Goal: Browse casually

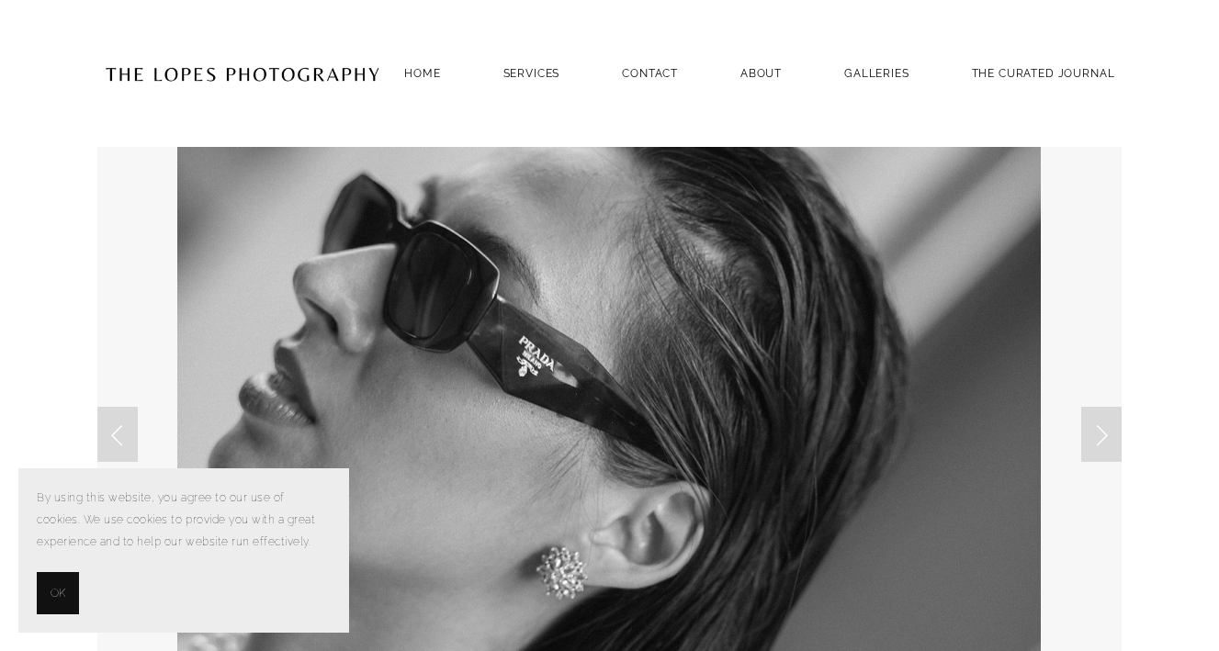
click at [58, 591] on span "OK" at bounding box center [58, 593] width 15 height 22
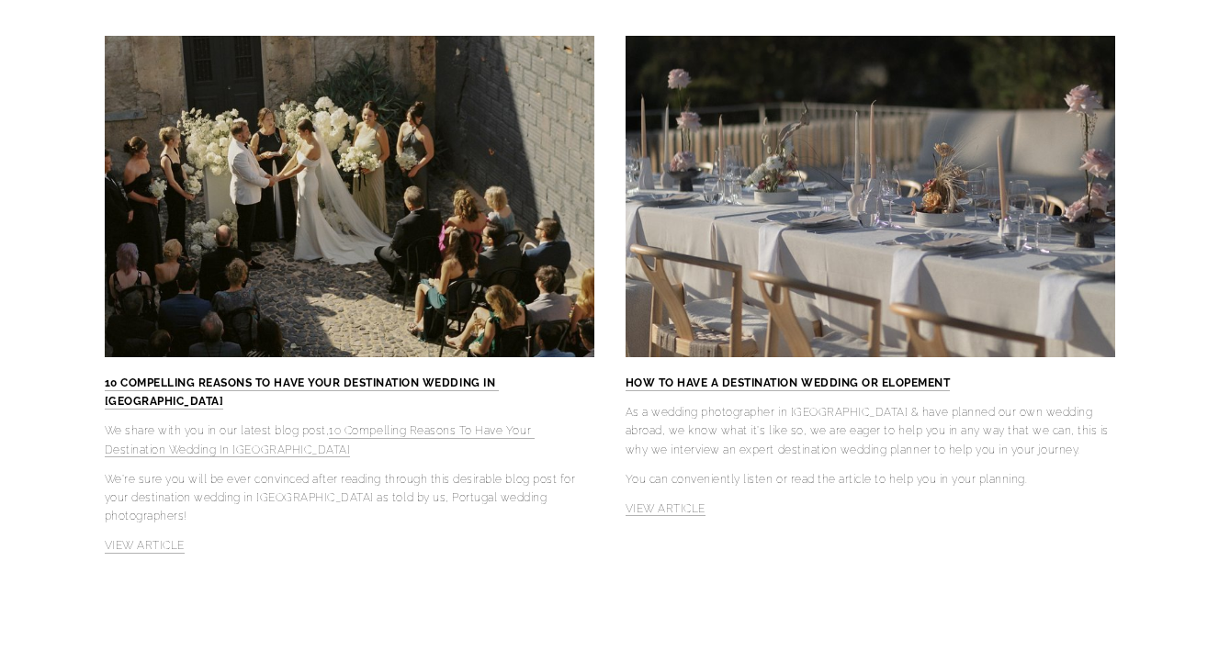
scroll to position [4746, 0]
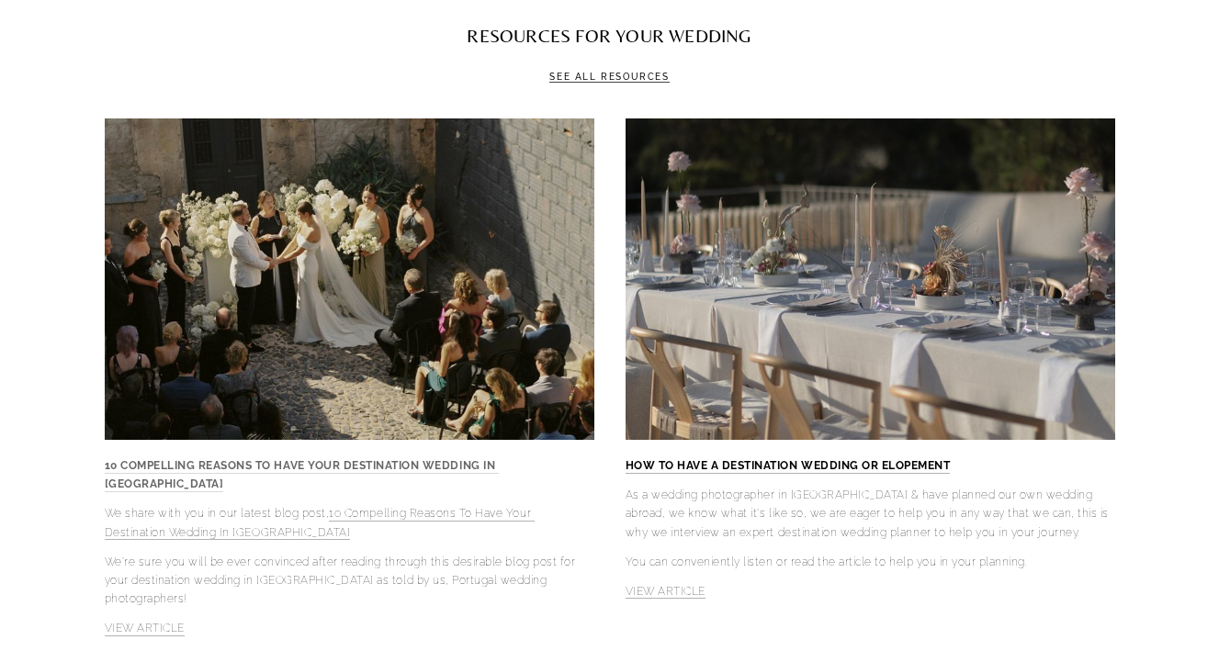
click at [458, 459] on strong "10 COMPELLING REASONS TO HAVE YOUR DESTINATION WEDDING IN PORTUGAL" at bounding box center [302, 474] width 394 height 31
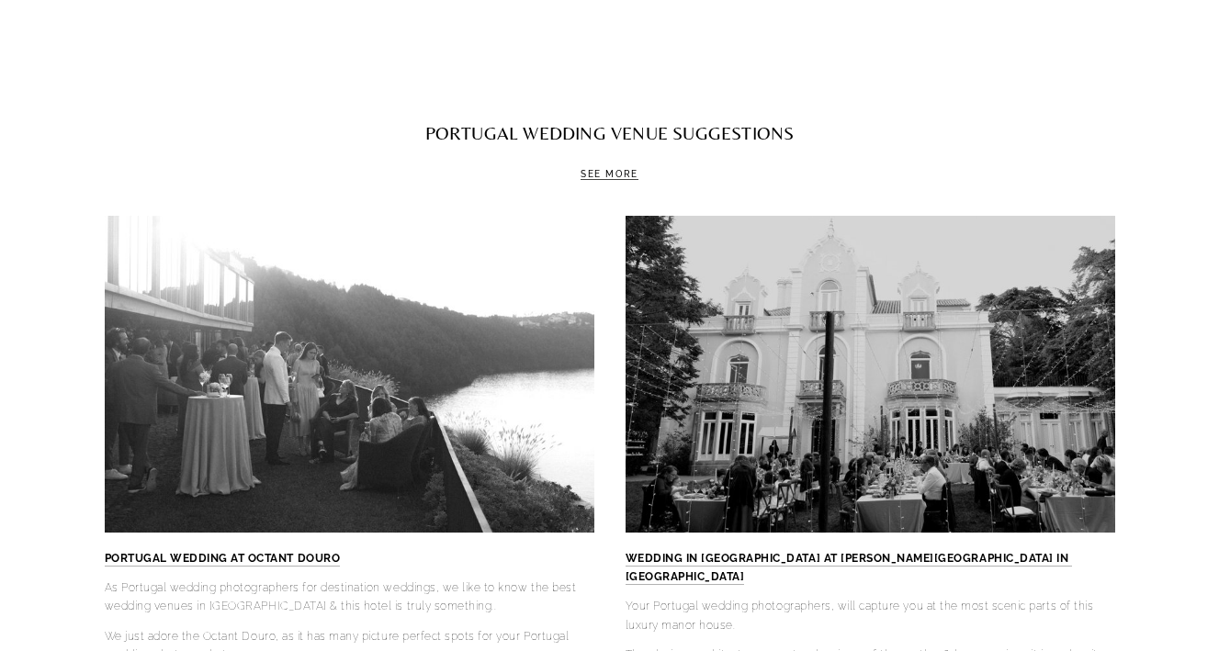
scroll to position [5239, 0]
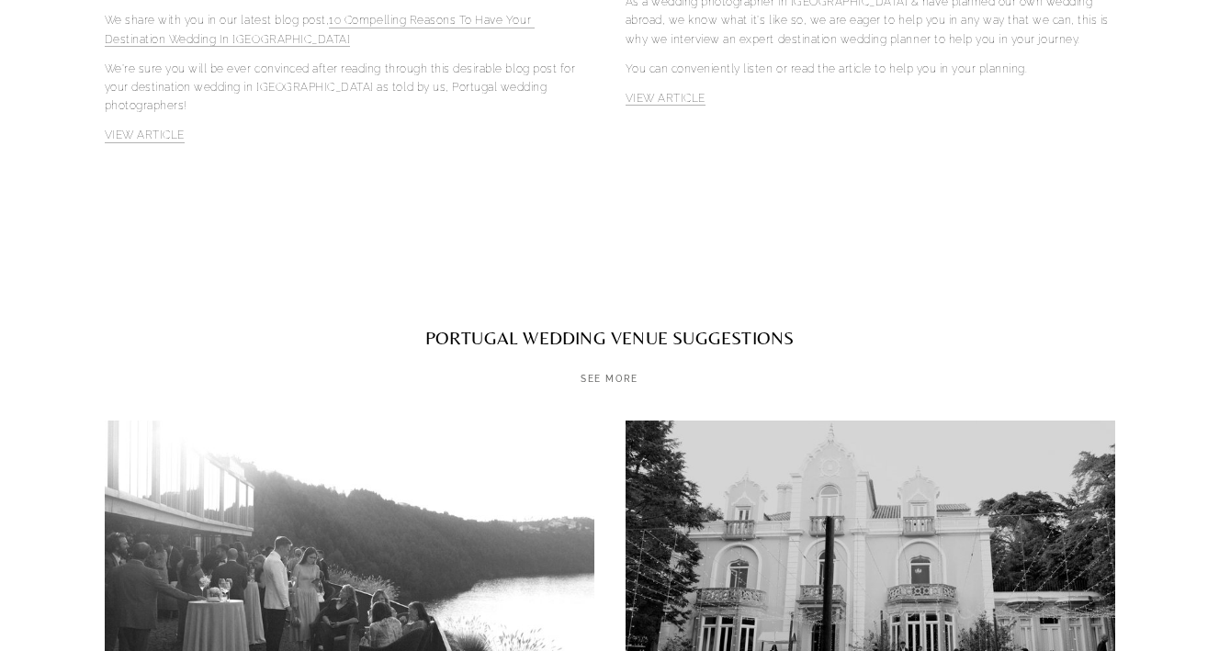
click at [596, 374] on link "SEE MORE" at bounding box center [609, 379] width 58 height 11
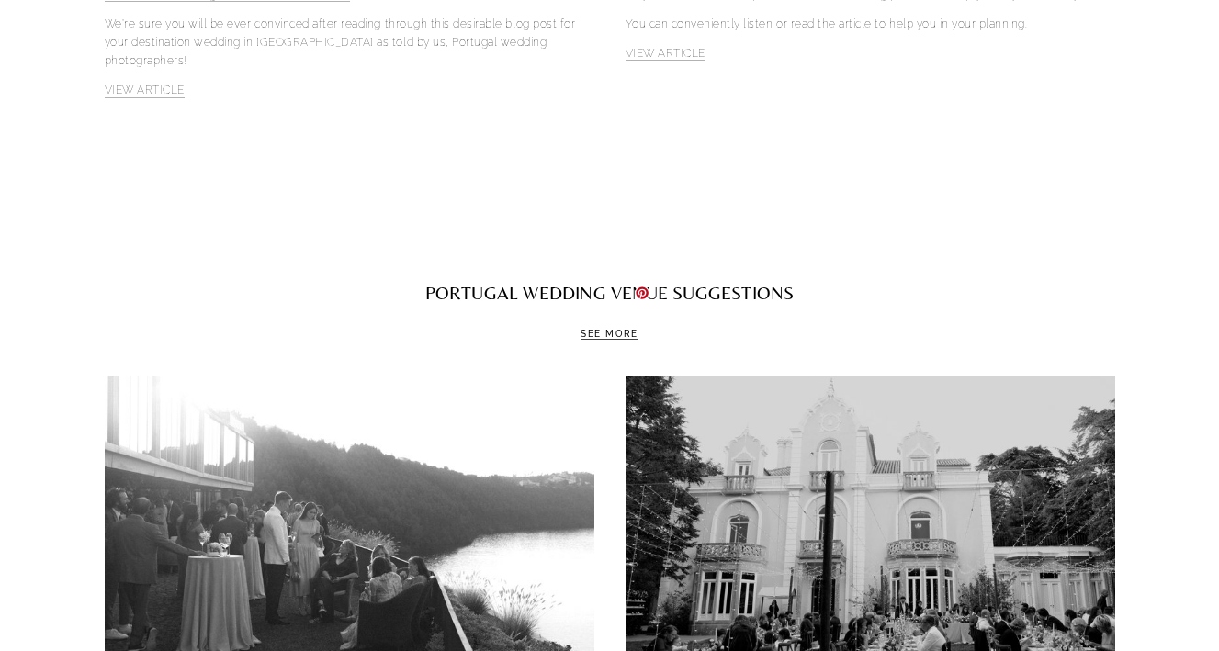
scroll to position [5280, 0]
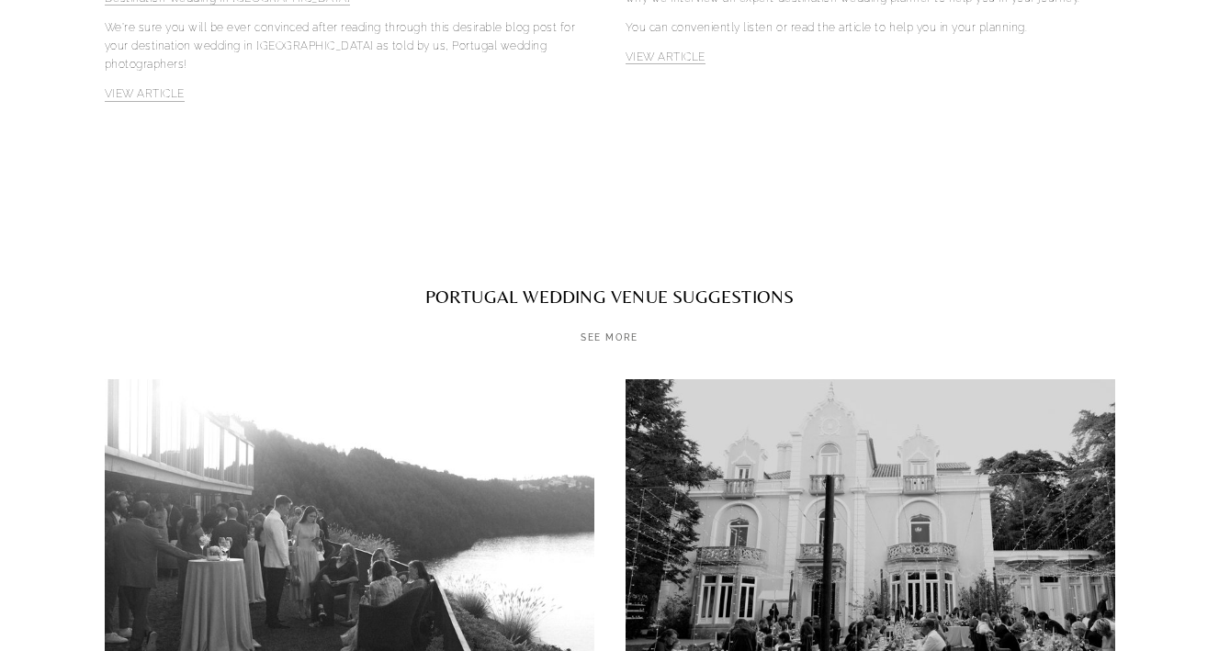
click at [613, 332] on link "SEE MORE" at bounding box center [609, 337] width 58 height 11
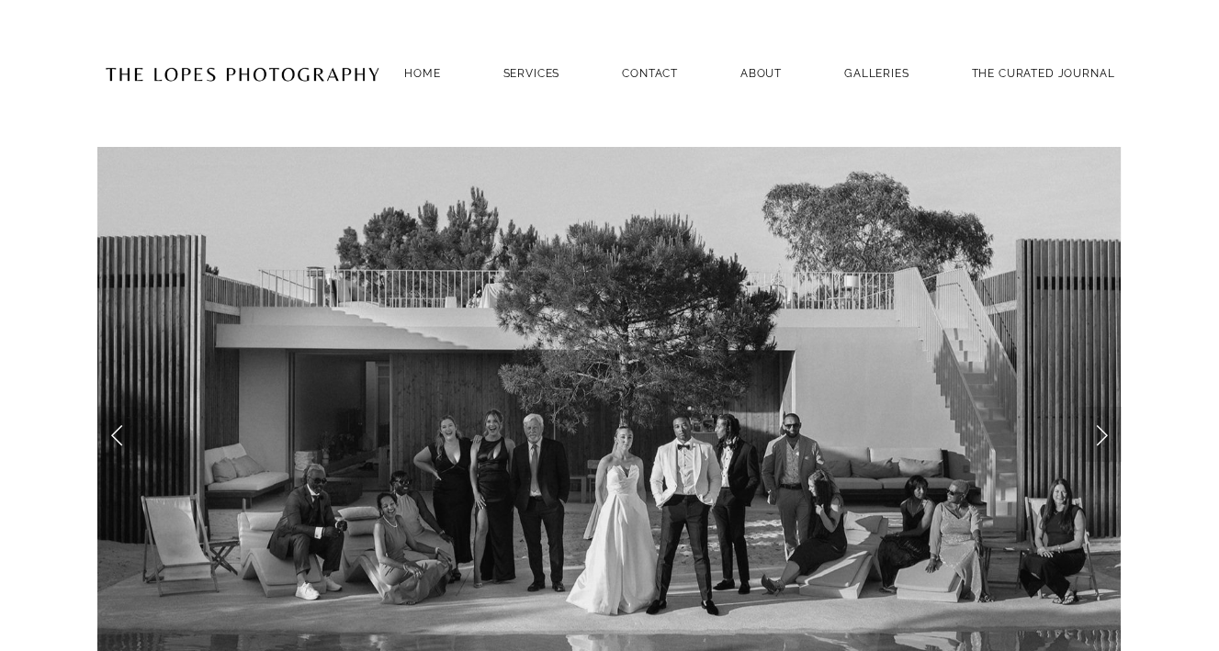
scroll to position [0, 0]
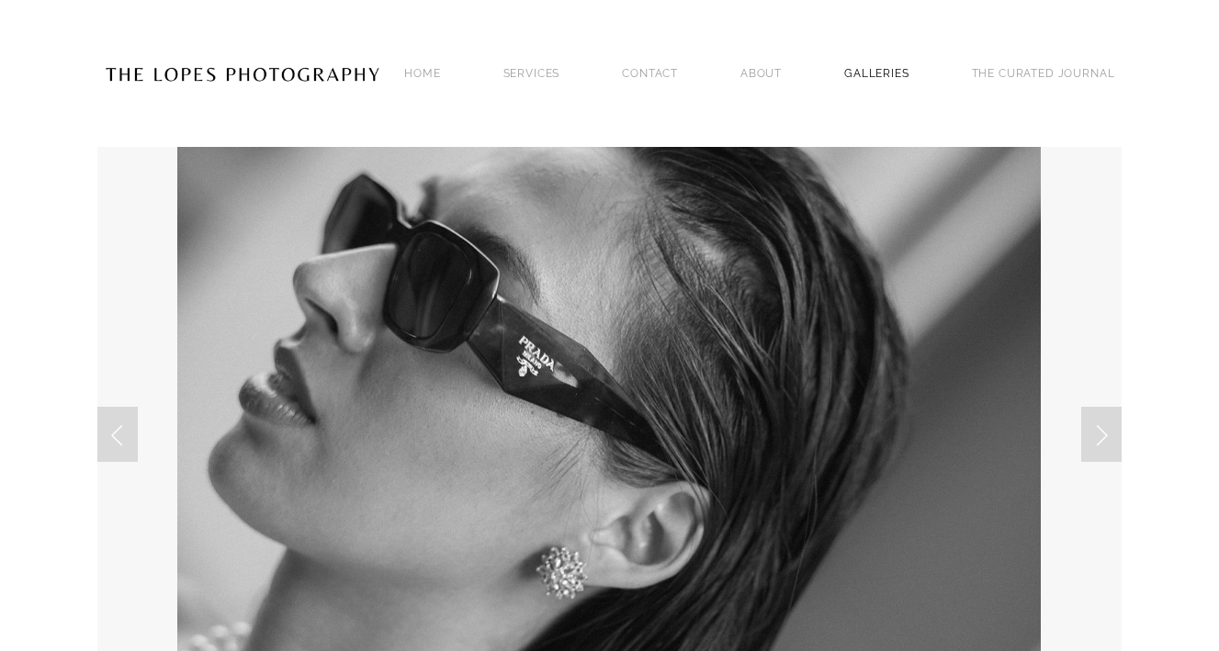
click at [894, 71] on link "GALLERIES" at bounding box center [876, 73] width 65 height 25
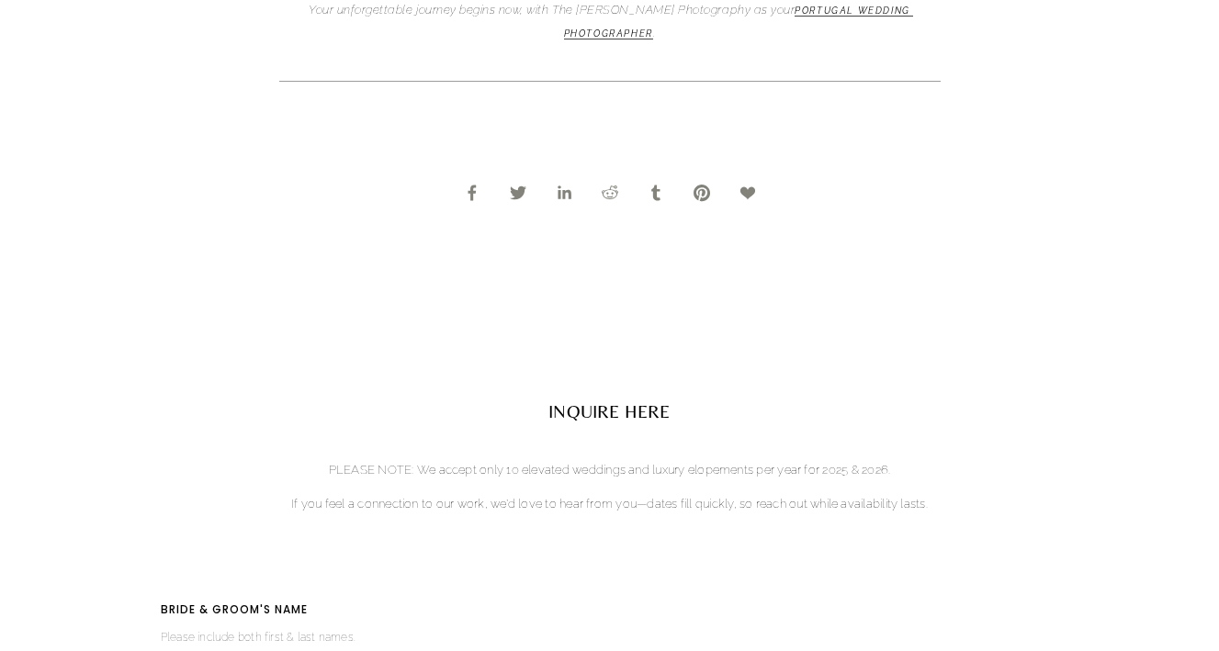
scroll to position [2449, 0]
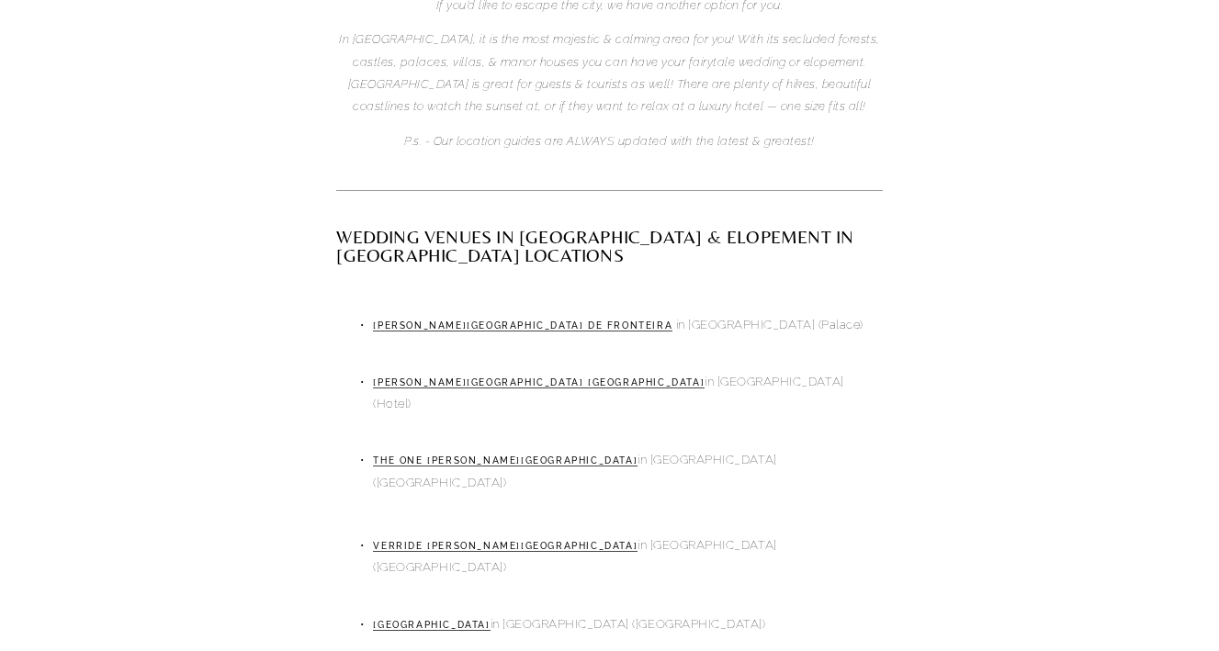
scroll to position [1206, 0]
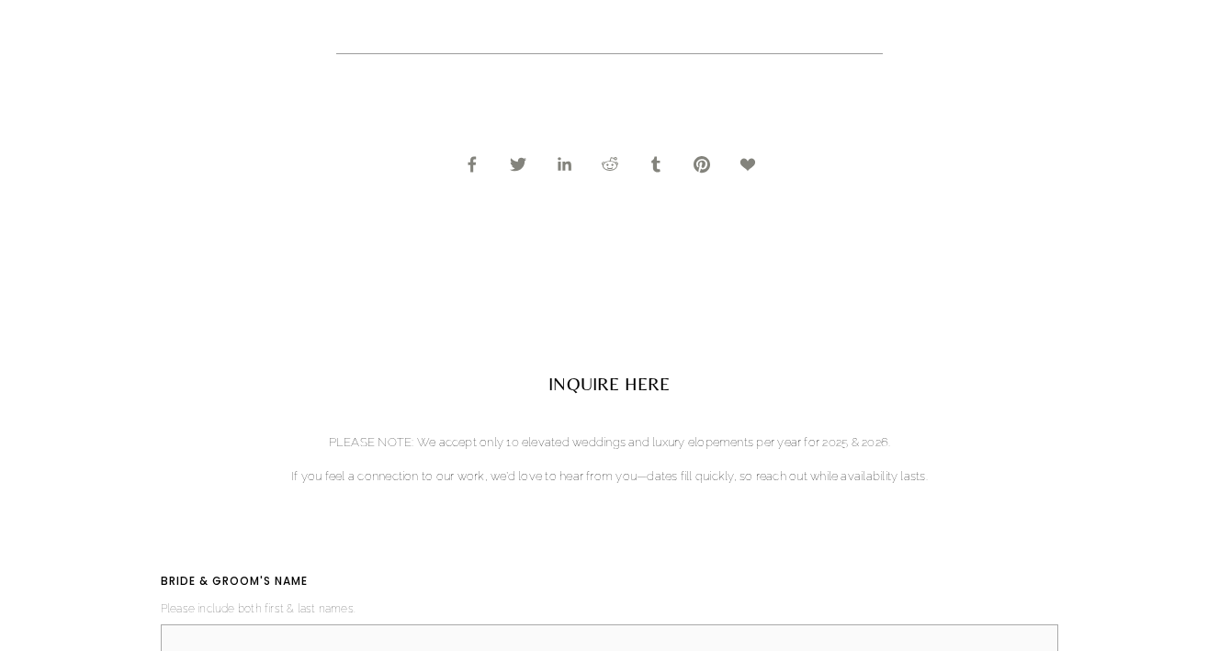
scroll to position [3895, 0]
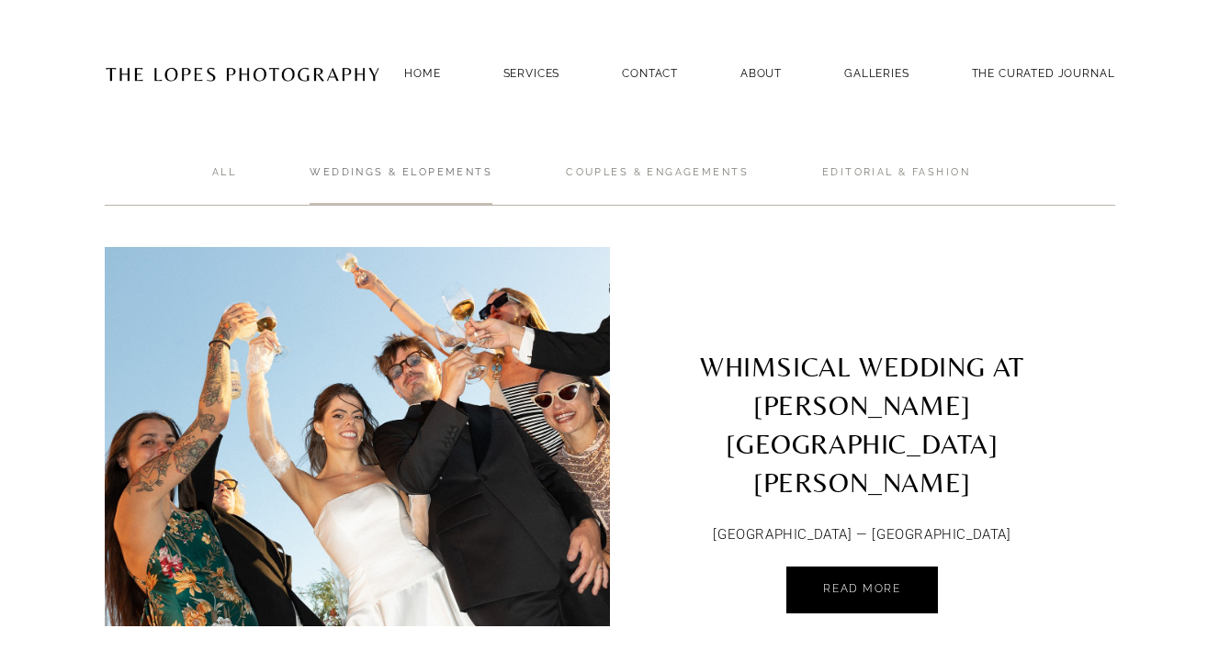
click at [409, 168] on link "Weddings & Elopements" at bounding box center [400, 185] width 183 height 40
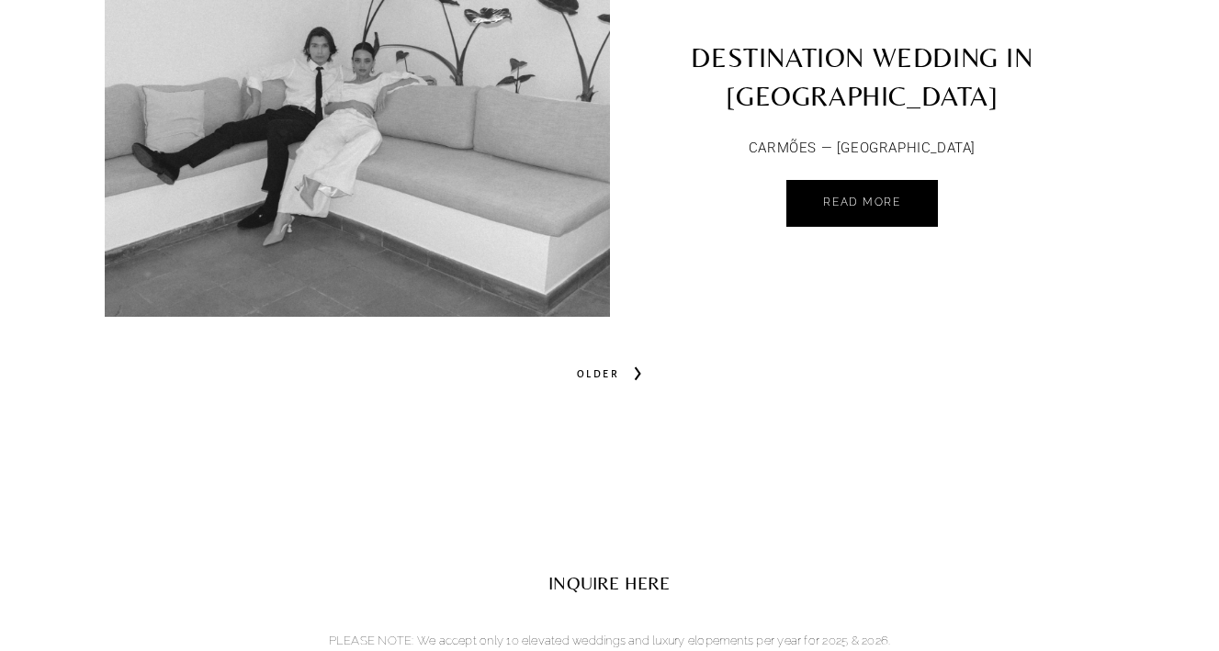
scroll to position [8857, 0]
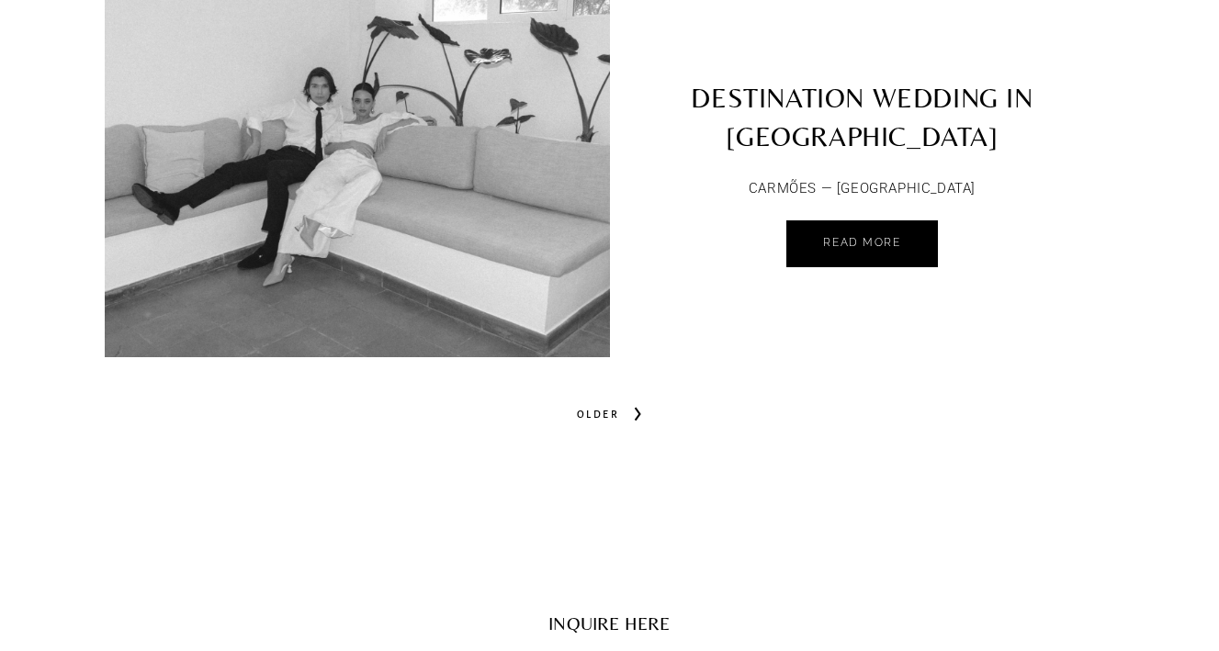
click at [613, 401] on span "Older" at bounding box center [597, 414] width 57 height 26
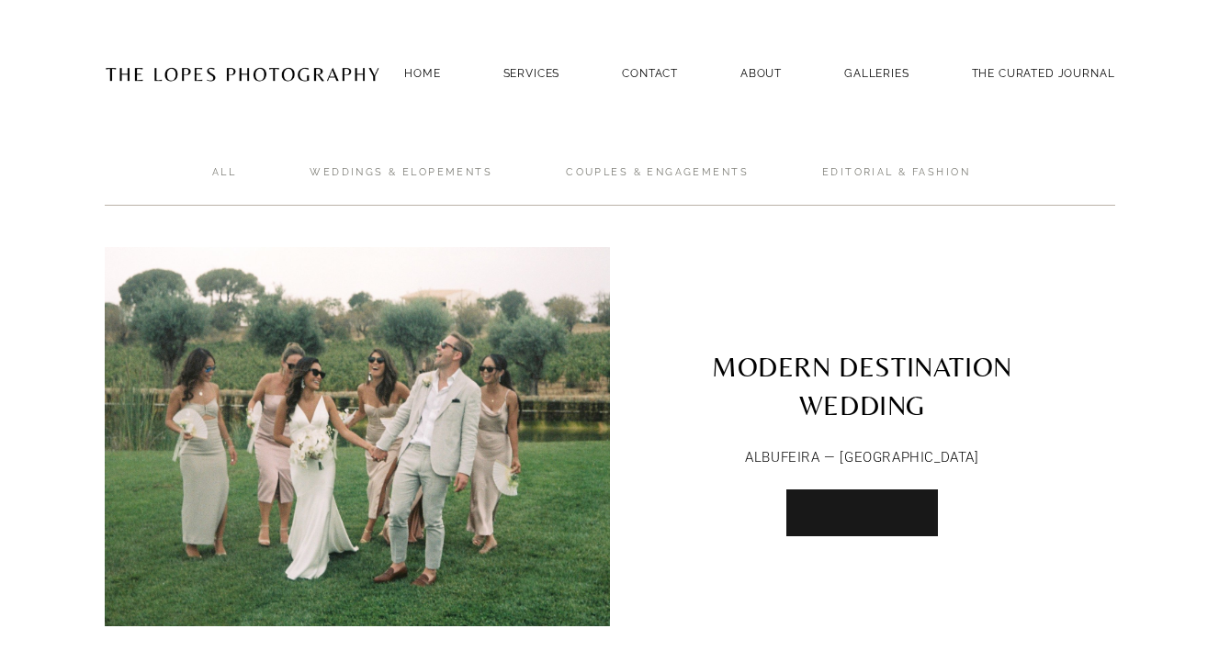
click at [850, 514] on span "Read More" at bounding box center [861, 511] width 77 height 13
click at [901, 162] on p "Editorial & Fashion" at bounding box center [896, 184] width 185 height 44
click at [901, 170] on link "Editorial & Fashion" at bounding box center [896, 185] width 148 height 40
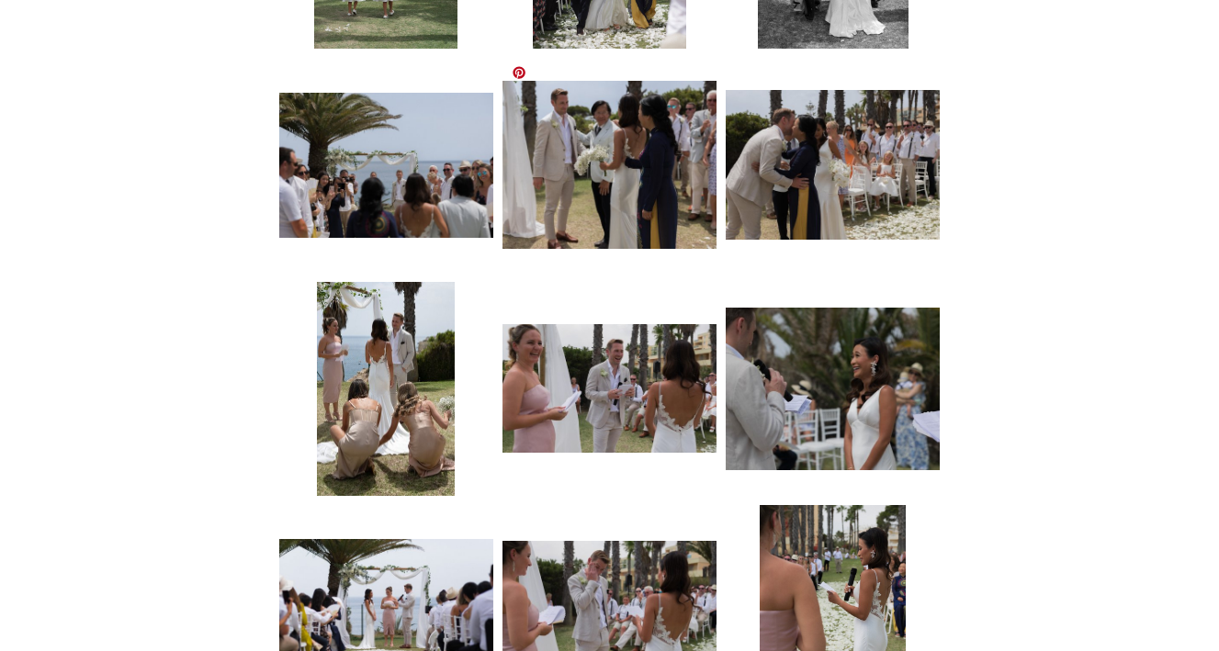
scroll to position [4357, 0]
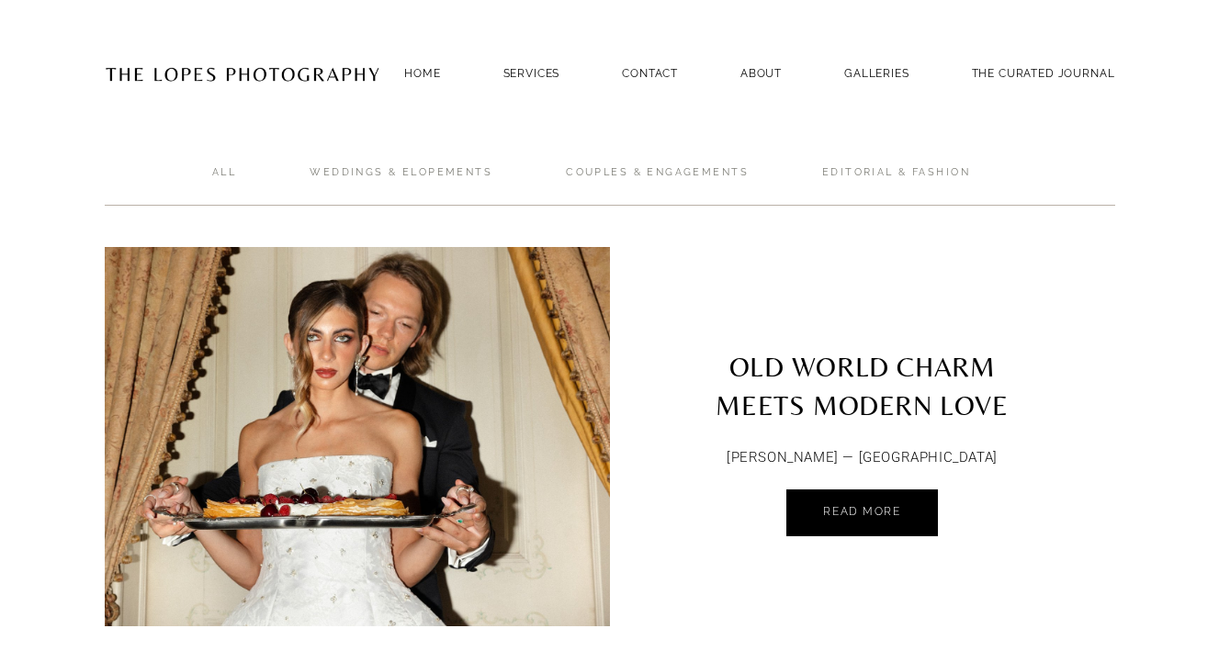
click at [307, 85] on img at bounding box center [242, 73] width 275 height 90
